Goal: Find specific page/section: Find specific page/section

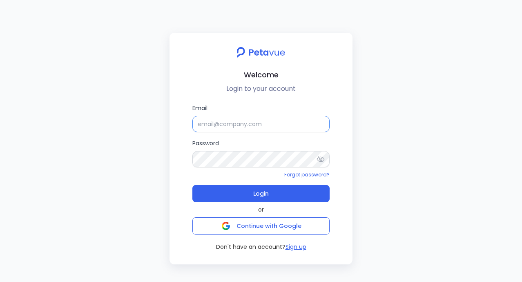
click at [233, 125] on input "Email" at bounding box center [260, 124] width 137 height 16
type input "[PERSON_NAME][EMAIL_ADDRESS][DOMAIN_NAME]"
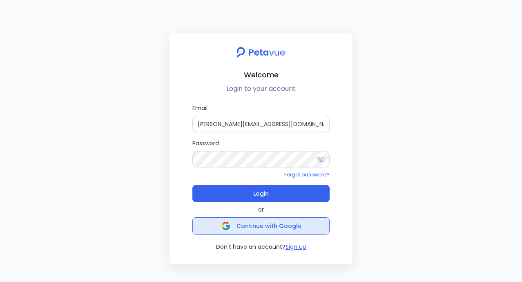
click at [251, 224] on span "Continue with Google" at bounding box center [269, 226] width 65 height 8
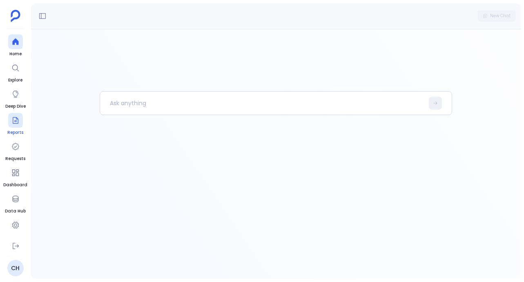
click at [10, 125] on div at bounding box center [15, 120] width 15 height 15
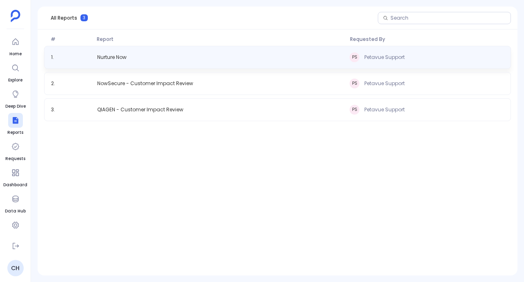
click at [161, 59] on div "1 . Nurture Now PS Petavue Support" at bounding box center [277, 57] width 467 height 23
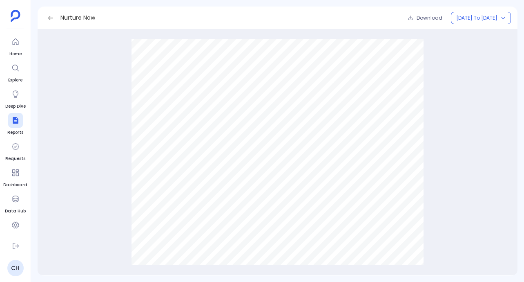
scroll to position [3901, 0]
